Goal: Task Accomplishment & Management: Use online tool/utility

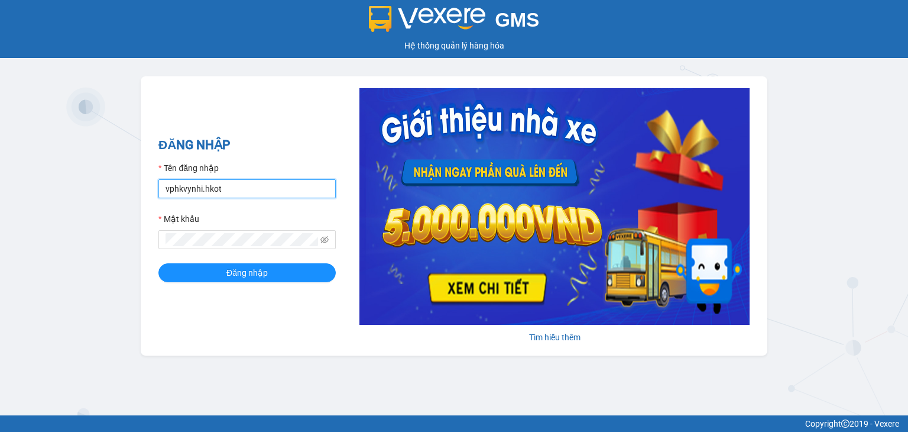
click at [251, 193] on input "vphkvynhi.hkot" at bounding box center [246, 188] width 177 height 19
type input "vphkduyen29.hkot"
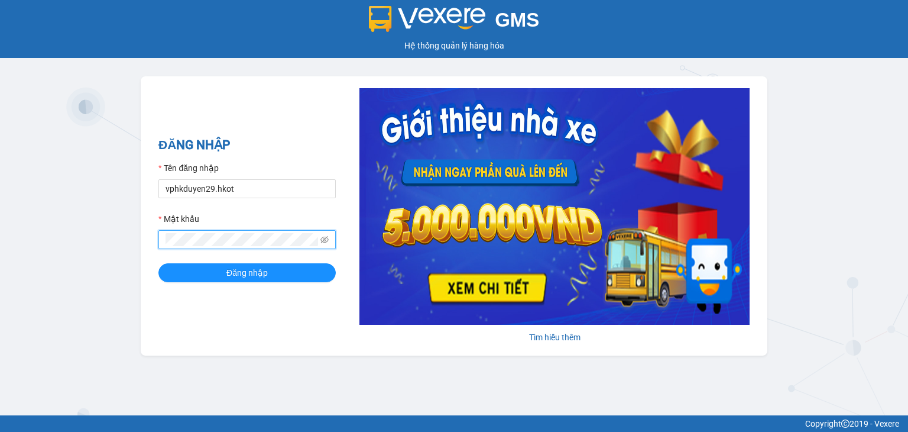
click at [158, 263] on button "Đăng nhập" at bounding box center [246, 272] width 177 height 19
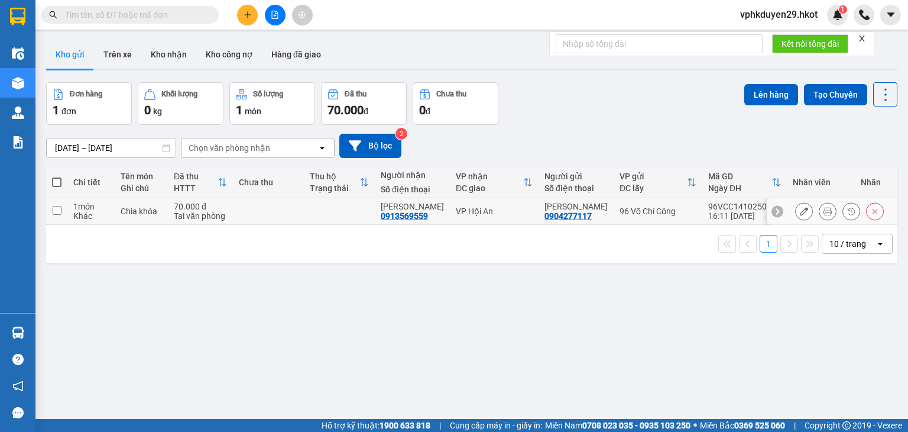
click at [62, 218] on td at bounding box center [56, 211] width 21 height 27
checkbox input "true"
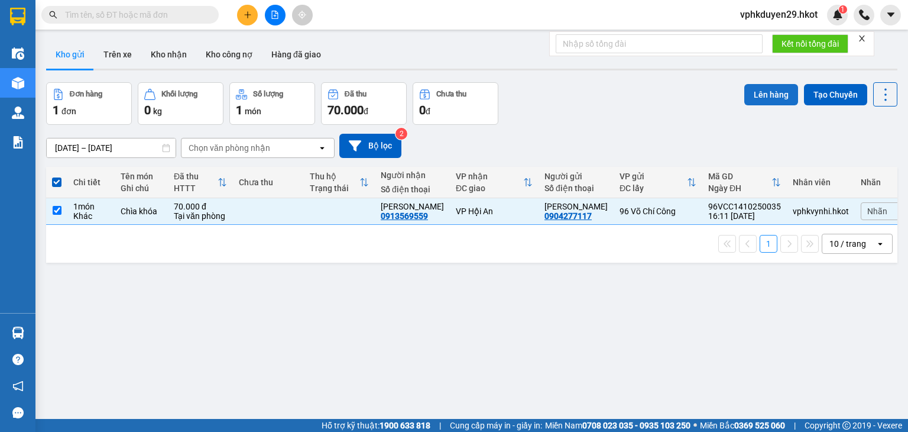
click at [763, 96] on button "Lên hàng" at bounding box center [772, 94] width 54 height 21
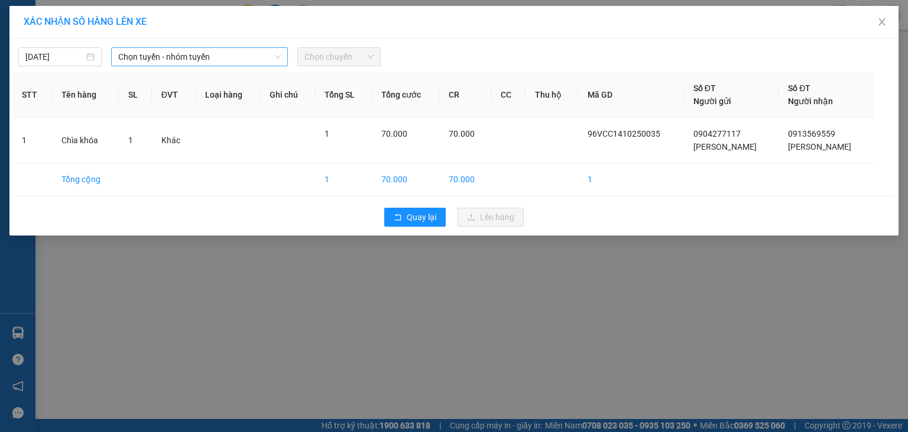
click at [203, 55] on span "Chọn tuyến - nhóm tuyến" at bounding box center [199, 57] width 163 height 18
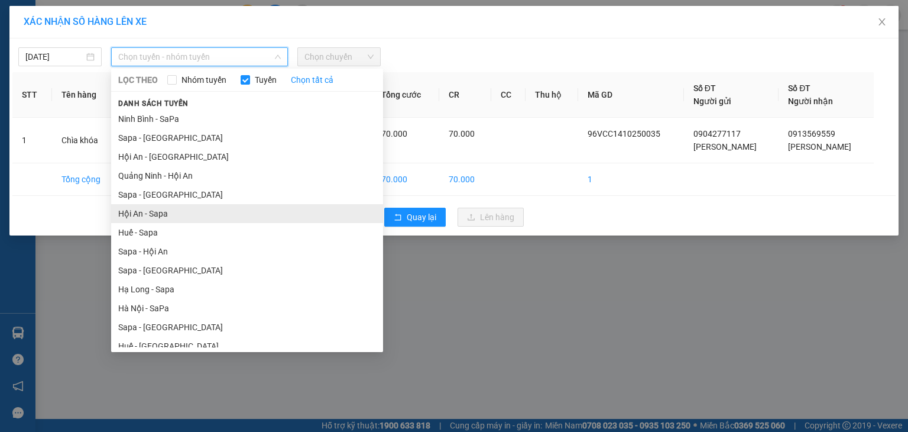
scroll to position [59, 0]
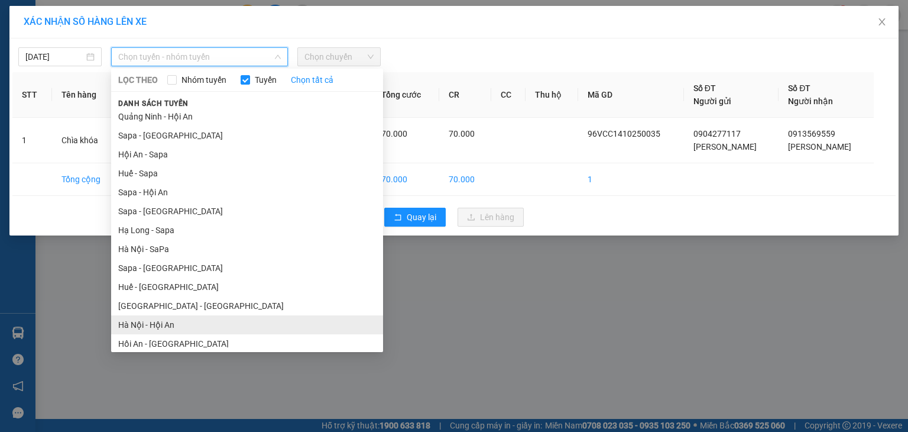
click at [189, 318] on li "Hà Nội - Hội An" at bounding box center [247, 324] width 272 height 19
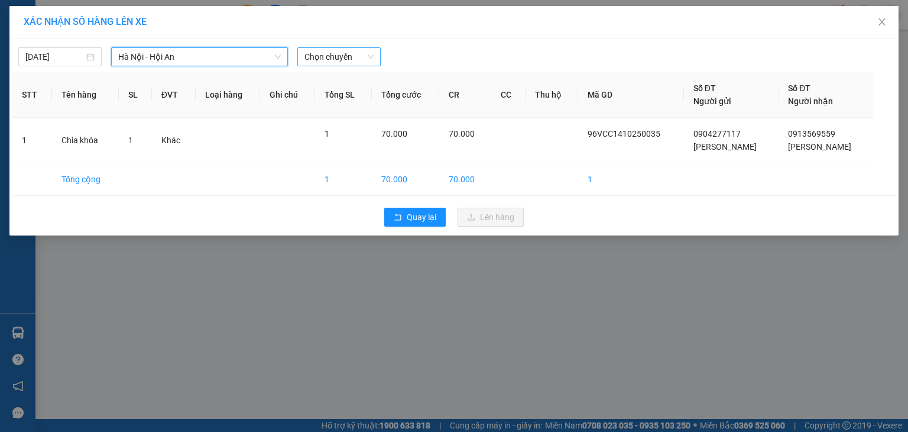
click at [321, 51] on span "Chọn chuyến" at bounding box center [339, 57] width 69 height 18
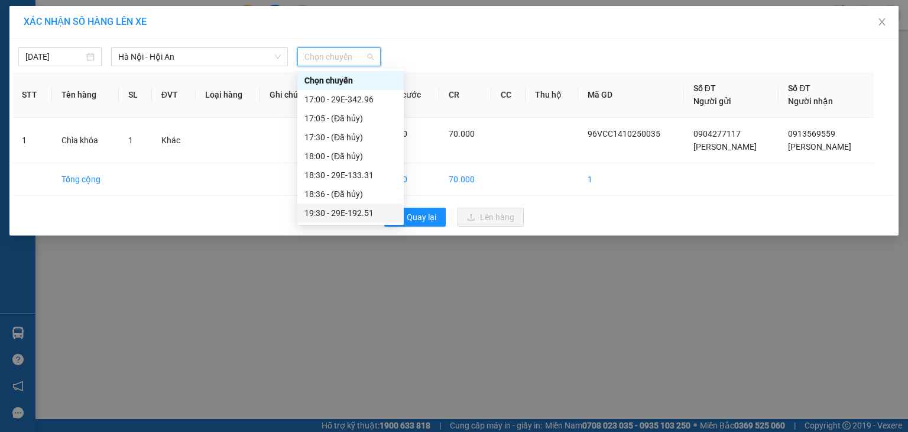
click at [364, 211] on div "19:30 - 29E-192.51" at bounding box center [351, 212] width 92 height 13
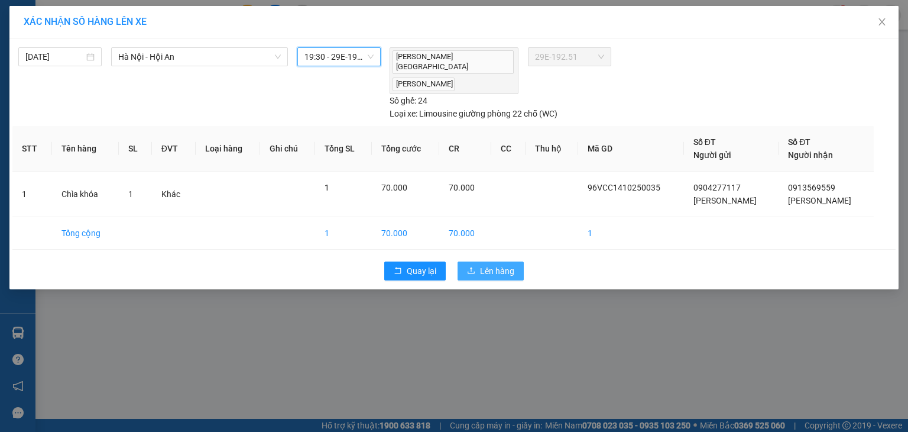
click at [466, 261] on button "Lên hàng" at bounding box center [491, 270] width 66 height 19
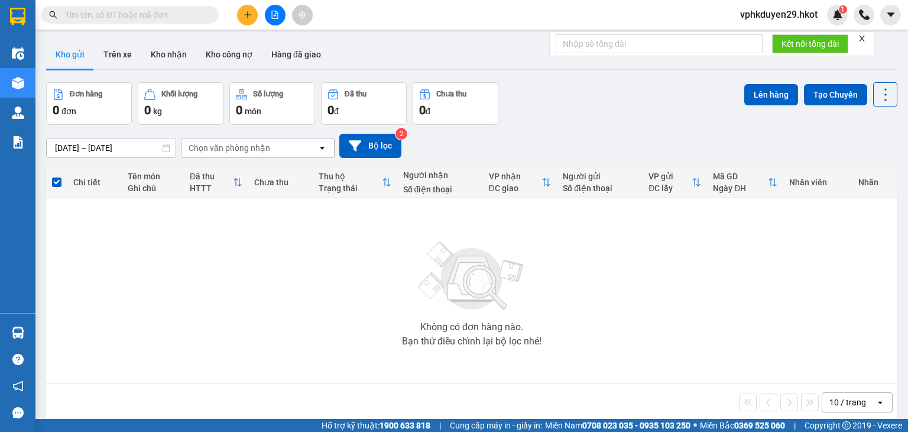
click at [102, 153] on div "ver 1.8.147 Kho gửi Trên xe Kho nhận Kho công nợ Hàng đã giao Đơn hàng 0 đơn Kh…" at bounding box center [471, 251] width 861 height 432
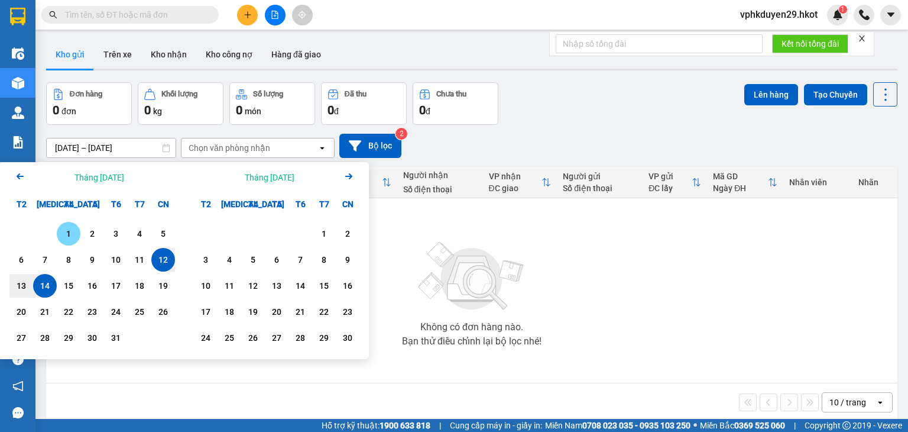
click at [70, 229] on div "1" at bounding box center [68, 233] width 17 height 14
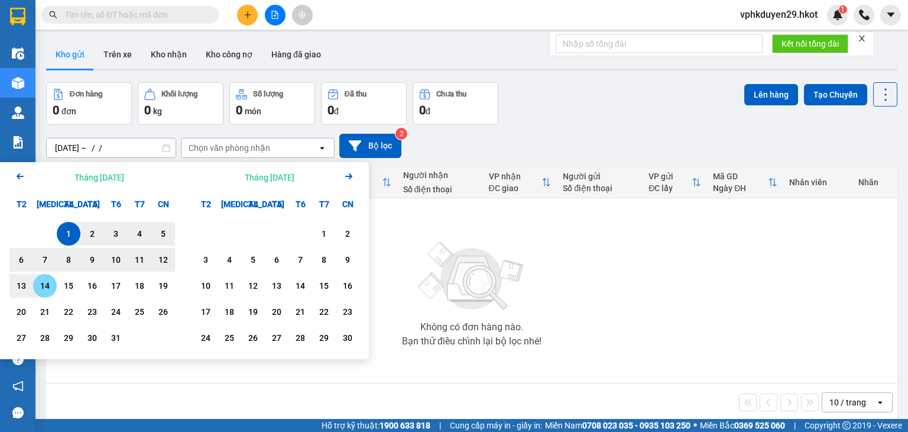
click at [43, 286] on div "14" at bounding box center [45, 286] width 17 height 14
type input "01/10/2025 – 14/10/2025"
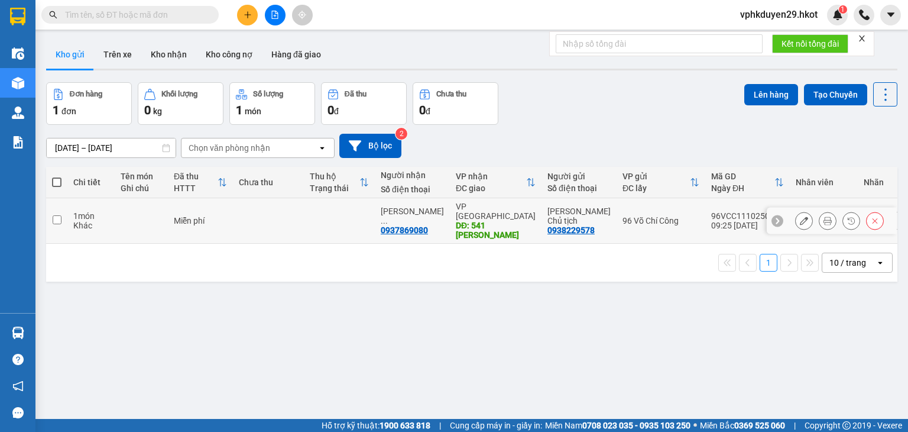
click at [54, 215] on input "checkbox" at bounding box center [57, 219] width 9 height 9
checkbox input "true"
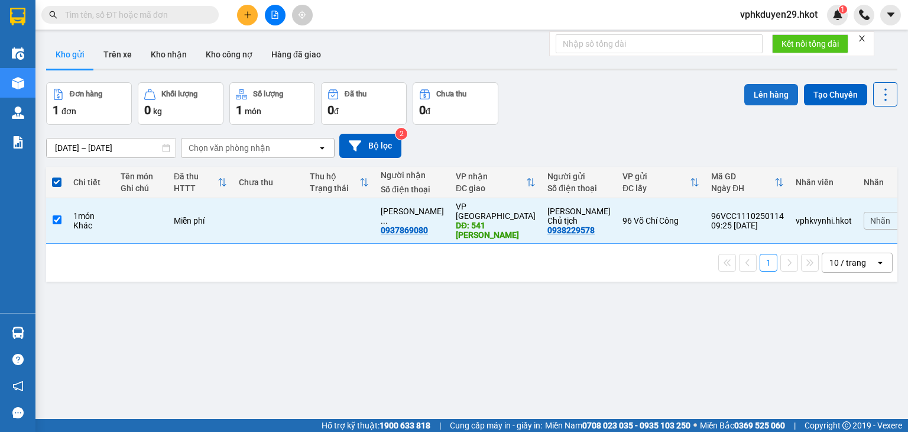
click at [745, 101] on button "Lên hàng" at bounding box center [772, 94] width 54 height 21
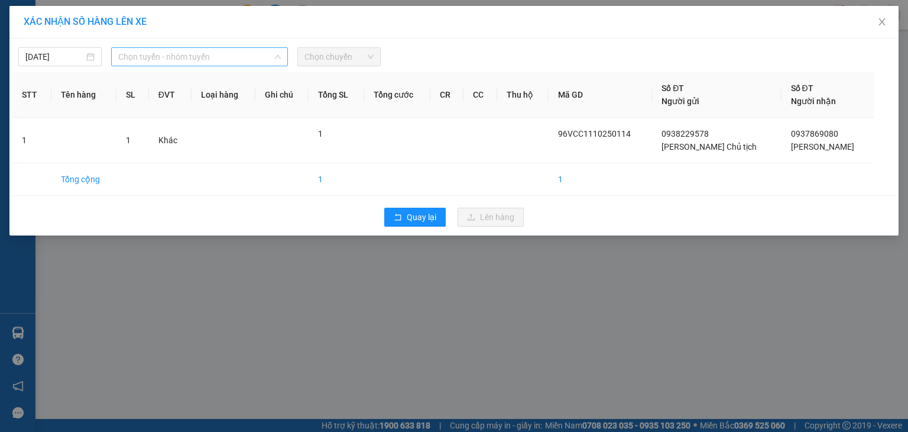
click at [141, 56] on span "Chọn tuyến - nhóm tuyến" at bounding box center [199, 57] width 163 height 18
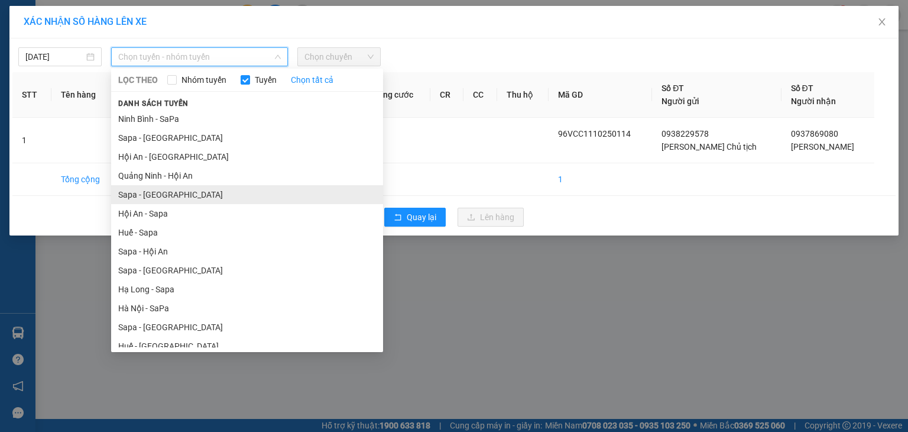
scroll to position [59, 0]
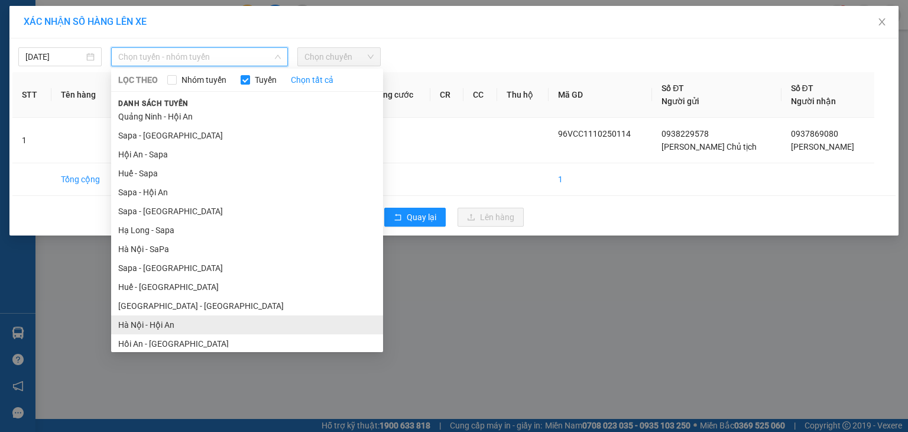
click at [189, 321] on li "Hà Nội - Hội An" at bounding box center [247, 324] width 272 height 19
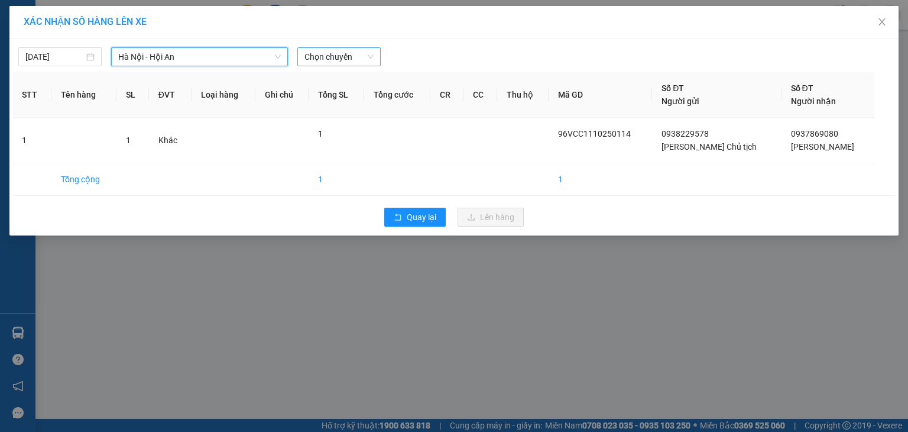
click at [334, 57] on span "Chọn chuyến" at bounding box center [339, 57] width 69 height 18
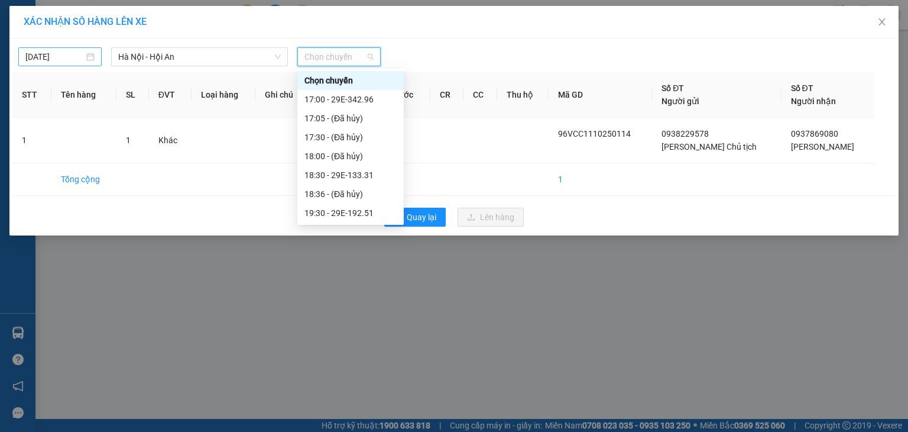
click at [34, 62] on body "Kết quả tìm kiếm ( 0 ) Bộ lọc No Data vphkduyen29.hkot 1 Điều hành xe Kho hàng …" at bounding box center [454, 216] width 908 height 432
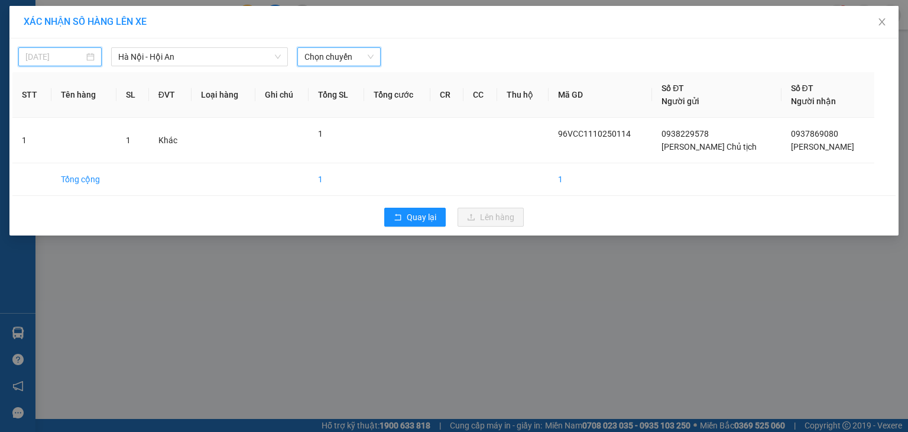
click at [45, 63] on div "14/10/2025" at bounding box center [59, 56] width 83 height 19
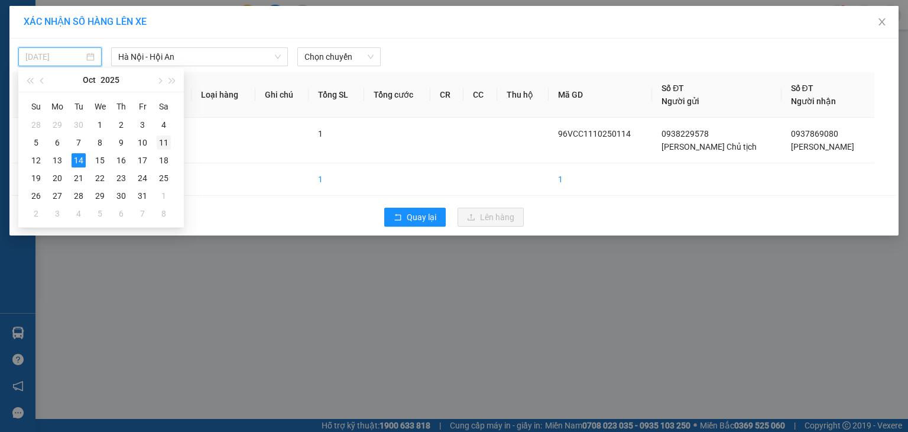
click at [170, 145] on div "11" at bounding box center [164, 142] width 14 height 14
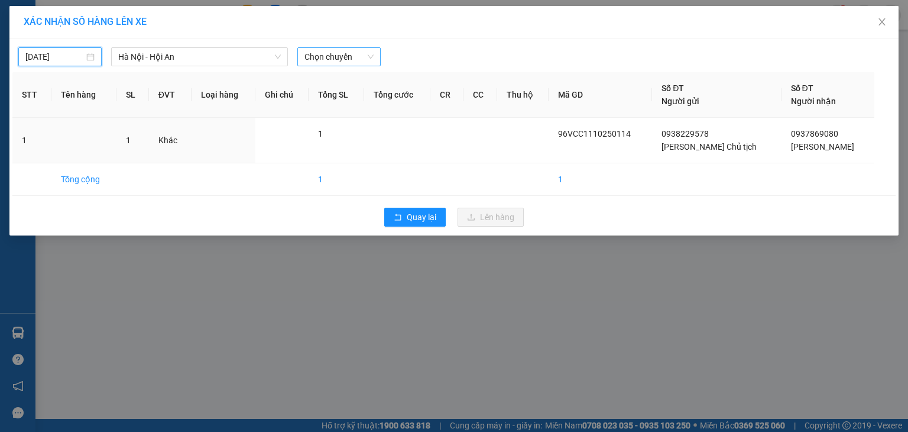
type input "11/10/2025"
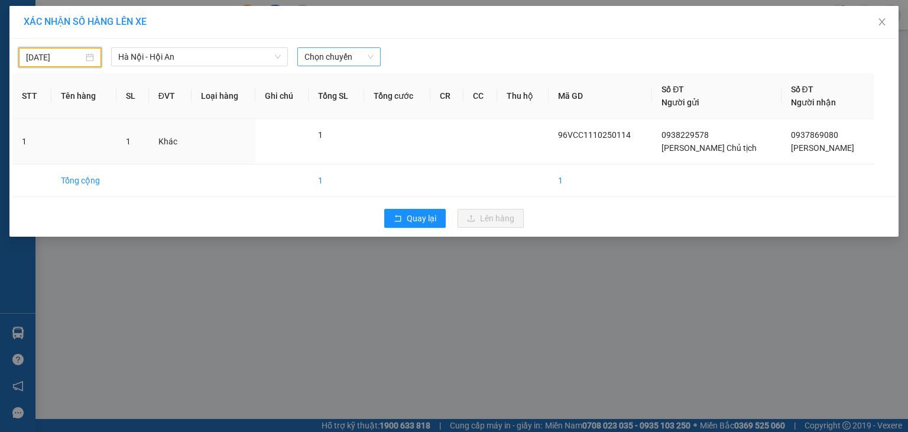
click at [331, 56] on span "Chọn chuyến" at bounding box center [339, 57] width 69 height 18
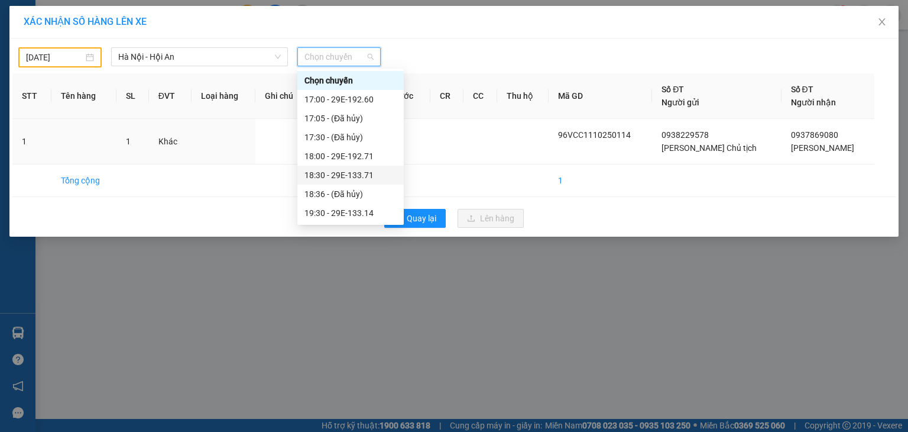
click at [345, 173] on div "18:30 - 29E-133.71" at bounding box center [351, 175] width 92 height 13
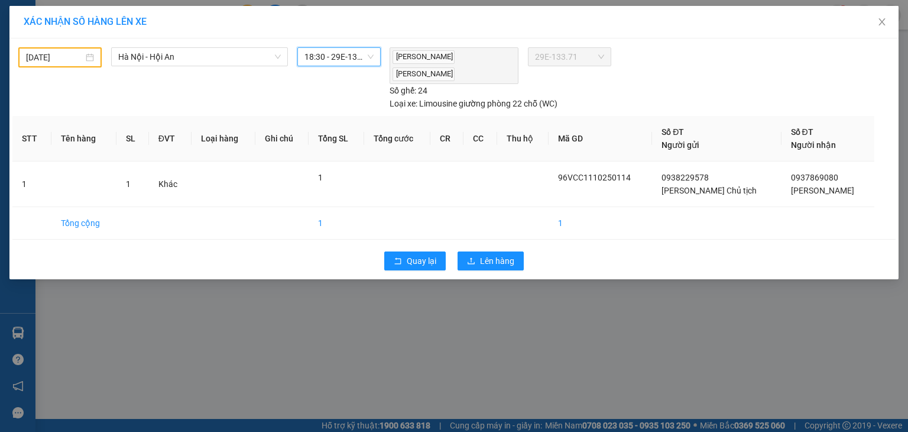
click at [354, 57] on span "18:30 - 29E-133.71" at bounding box center [339, 57] width 69 height 18
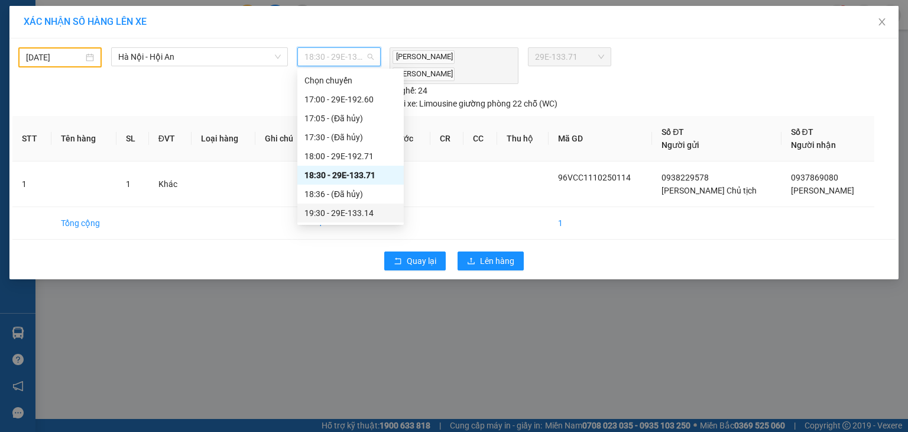
click at [362, 213] on div "19:30 - 29E-133.14" at bounding box center [351, 212] width 92 height 13
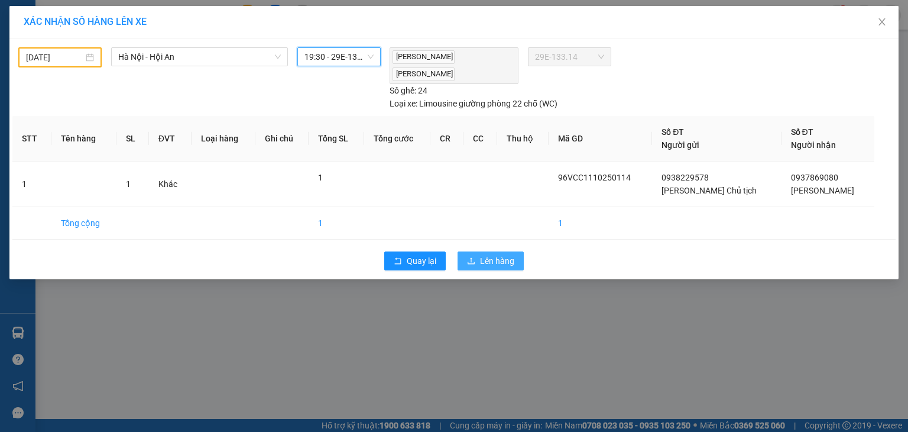
click at [498, 261] on span "Lên hàng" at bounding box center [497, 260] width 34 height 13
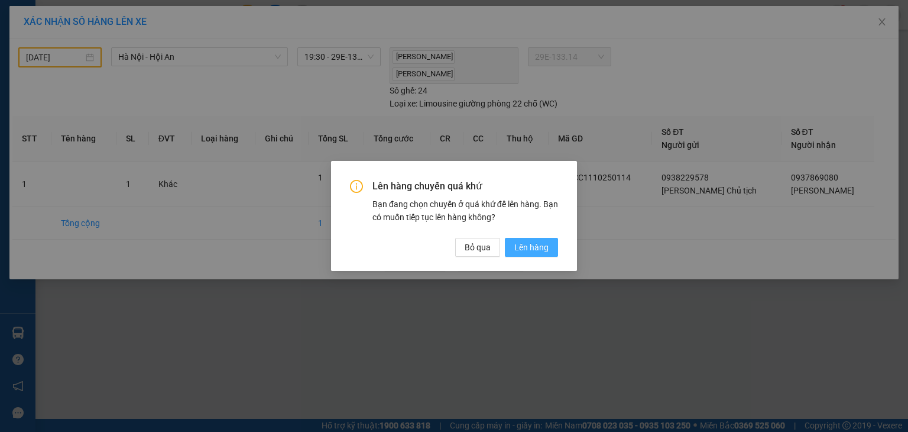
click at [512, 245] on button "Lên hàng" at bounding box center [531, 247] width 53 height 19
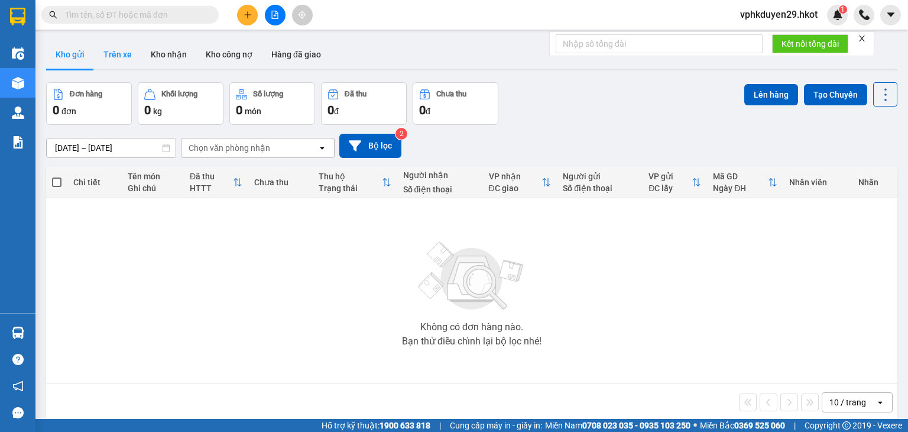
click at [123, 53] on button "Trên xe" at bounding box center [117, 54] width 47 height 28
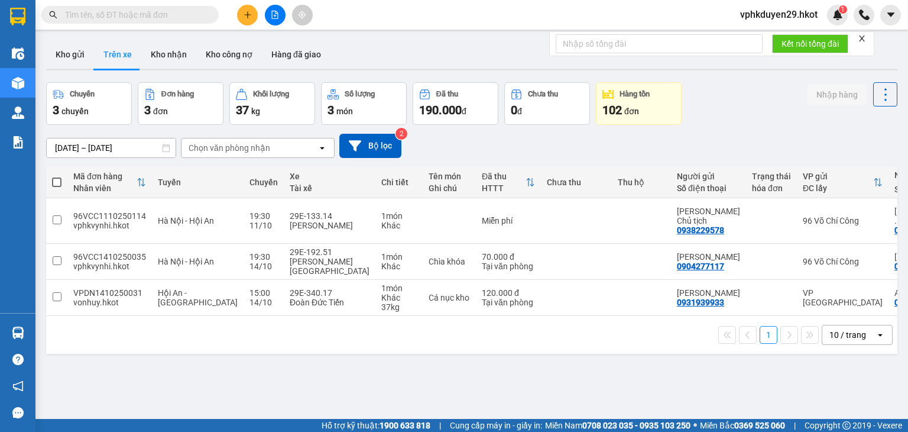
click at [792, 10] on span "vphkduyen29.hkot" at bounding box center [779, 14] width 96 height 15
click at [797, 43] on li "Đăng xuất" at bounding box center [778, 36] width 99 height 19
